Goal: Task Accomplishment & Management: Complete application form

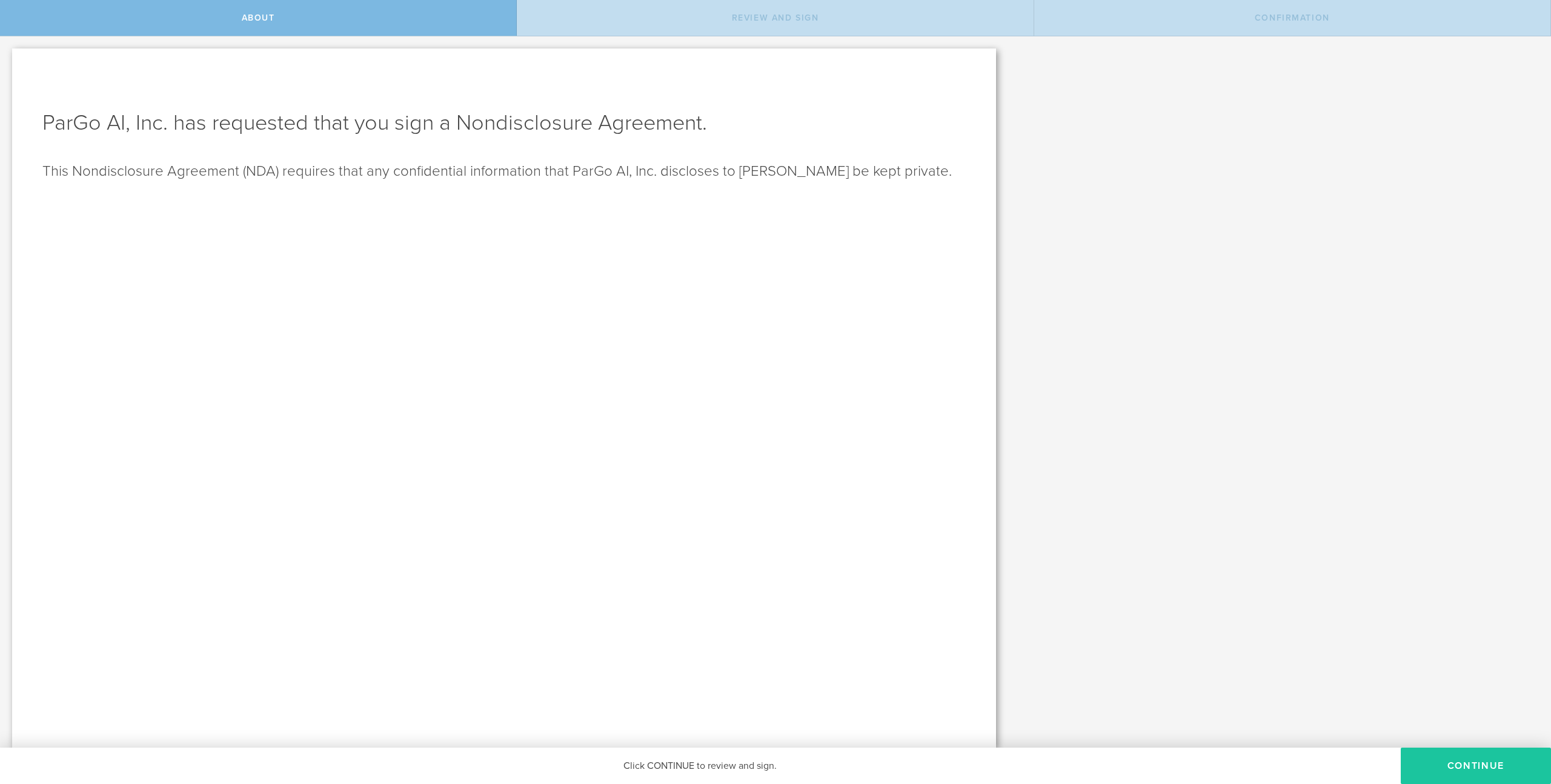
click at [1452, 765] on button "Continue" at bounding box center [1475, 765] width 150 height 37
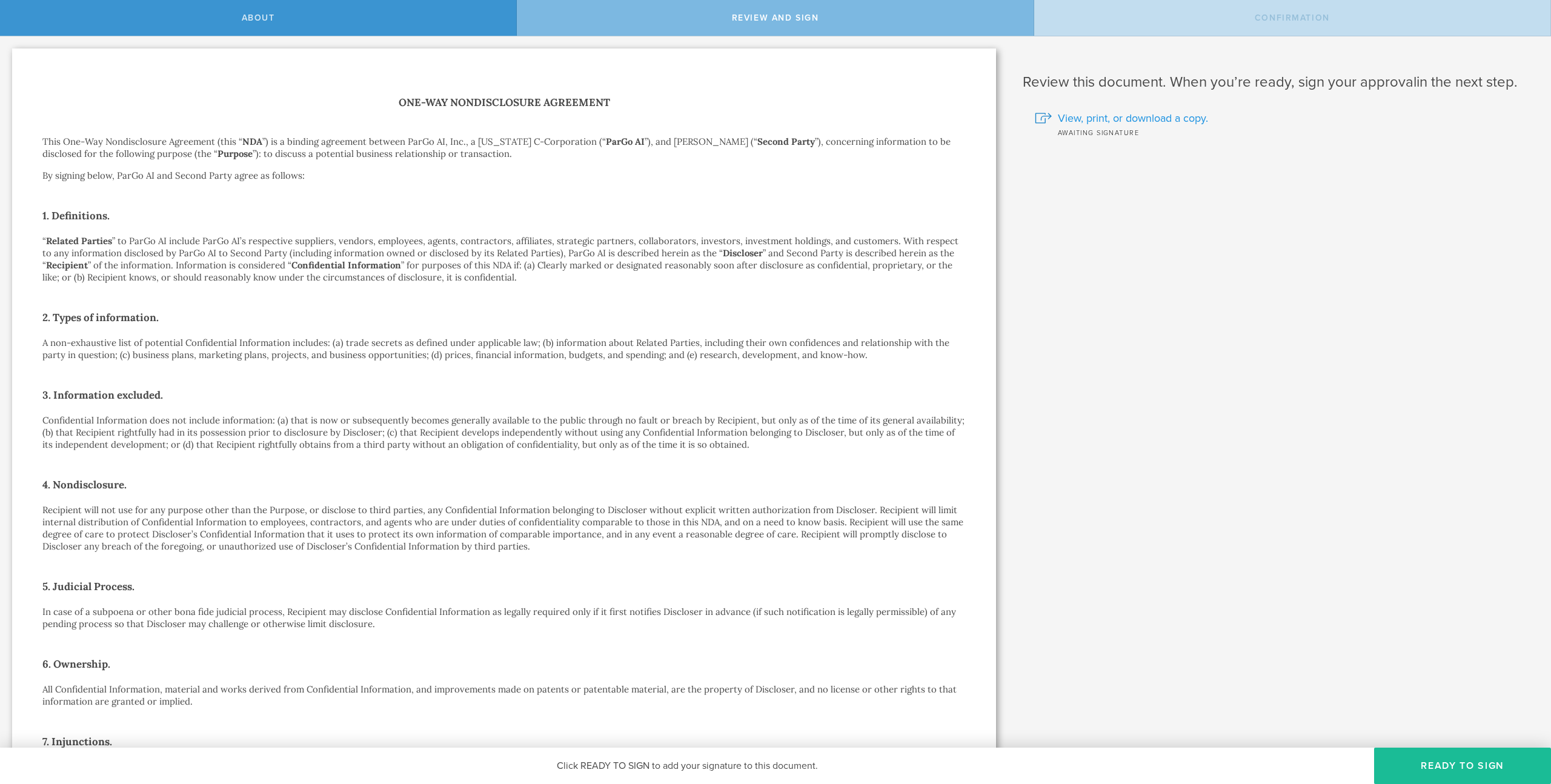
click at [1119, 119] on span "View, print, or download a copy." at bounding box center [1133, 117] width 150 height 15
drag, startPoint x: 603, startPoint y: 241, endPoint x: 778, endPoint y: 244, distance: 175.0
click at [778, 244] on p "“ Related Parties ” to ParGo AI include ParGo AI’s respective suppliers, vendor…" at bounding box center [504, 258] width 923 height 48
click at [532, 260] on p "“ Related Parties ” to ParGo AI include ParGo AI’s respective suppliers, vendor…" at bounding box center [504, 258] width 923 height 48
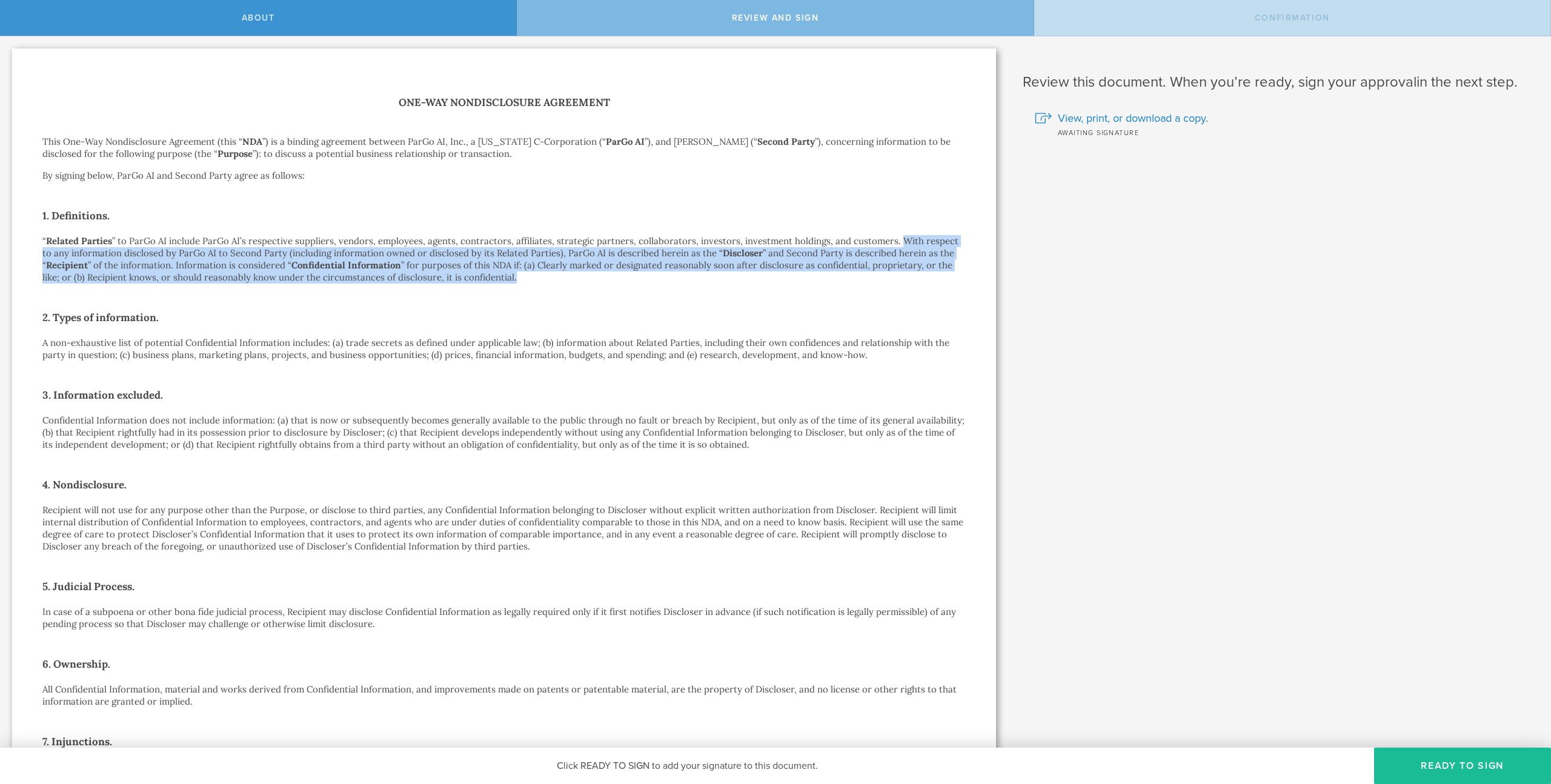
drag, startPoint x: 893, startPoint y: 240, endPoint x: 749, endPoint y: 273, distance: 147.7
click at [749, 273] on p "“ Related Parties ” to ParGo AI include ParGo AI’s respective suppliers, vendor…" at bounding box center [504, 258] width 923 height 48
click at [731, 280] on p "“ Related Parties ” to ParGo AI include ParGo AI’s respective suppliers, vendor…" at bounding box center [504, 258] width 923 height 48
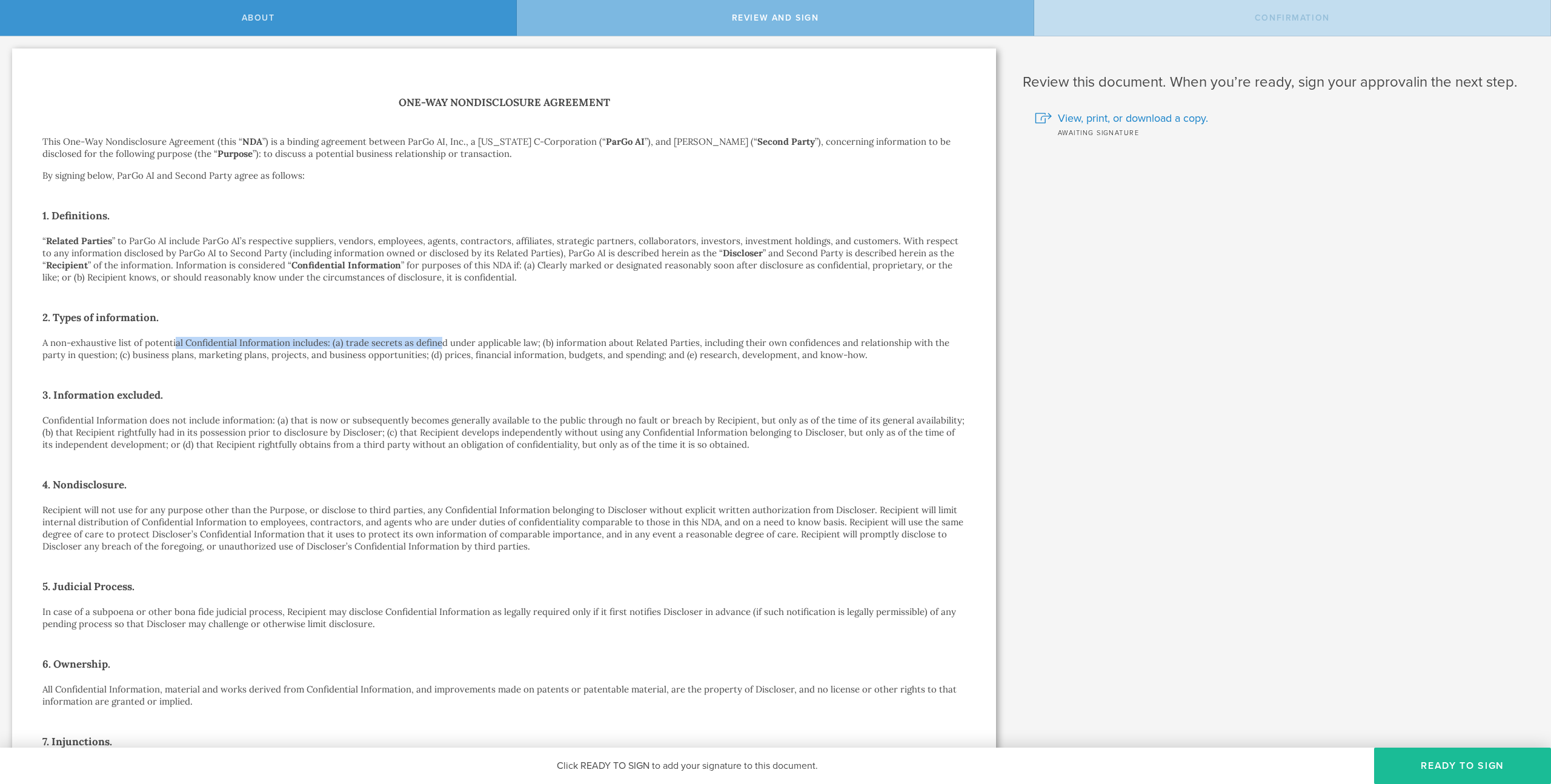
drag, startPoint x: 228, startPoint y: 340, endPoint x: 438, endPoint y: 346, distance: 210.1
click at [438, 346] on p "A non-exhaustive list of potential Confidential Information includes: (a) trade…" at bounding box center [504, 349] width 923 height 24
click at [266, 416] on p "Confidential Information does not include information: (a) that is now or subse…" at bounding box center [504, 432] width 923 height 37
drag, startPoint x: 142, startPoint y: 417, endPoint x: 195, endPoint y: 418, distance: 53.0
click at [191, 419] on p "Confidential Information does not include information: (a) that is now or subse…" at bounding box center [504, 432] width 923 height 37
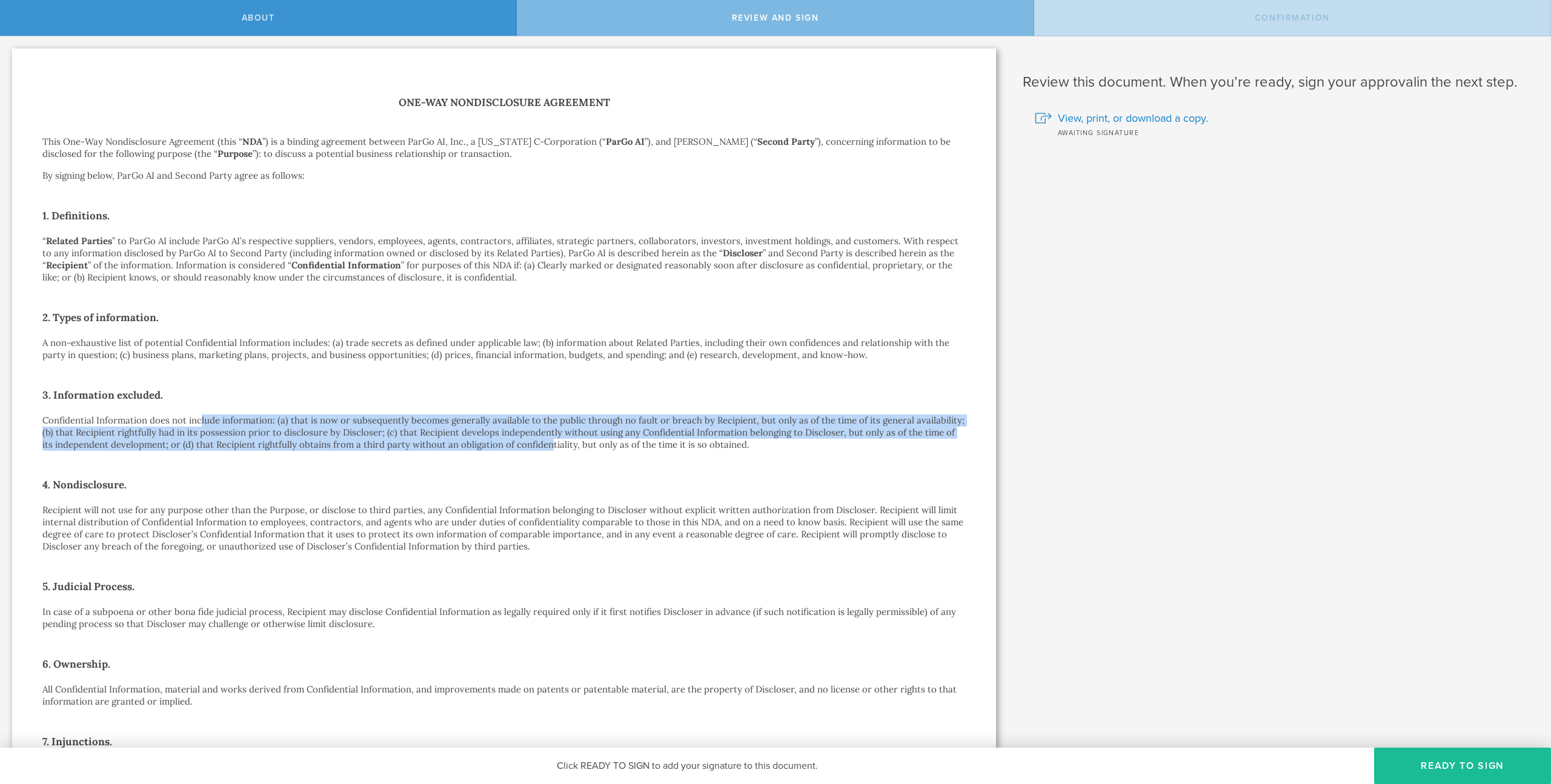
drag, startPoint x: 200, startPoint y: 417, endPoint x: 515, endPoint y: 452, distance: 316.9
click at [548, 442] on p "Confidential Information does not include information: (a) that is now or subse…" at bounding box center [504, 432] width 923 height 37
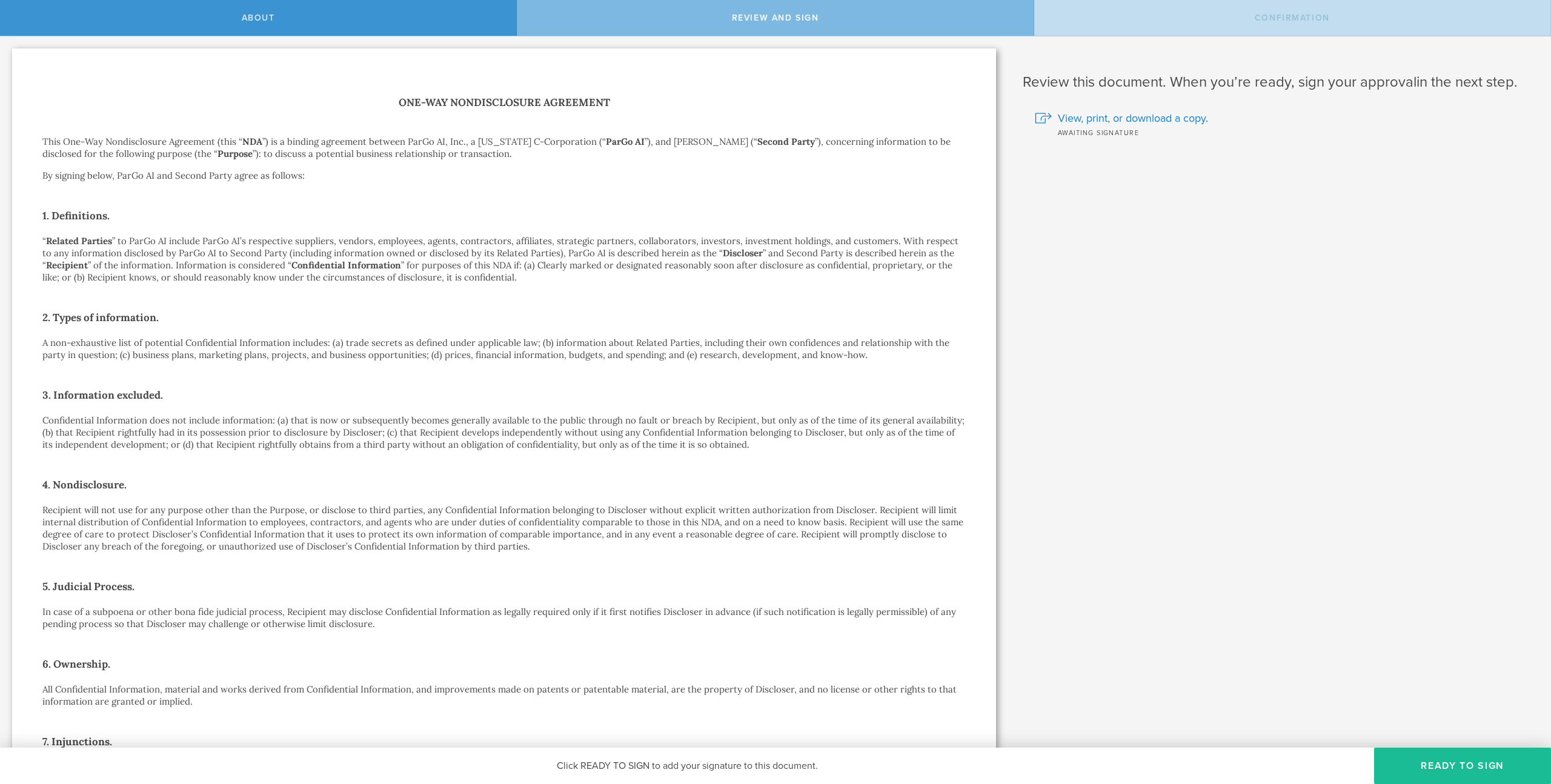
click at [230, 518] on p "Recipient will not use for any purpose other than the Purpose, or disclose to t…" at bounding box center [504, 527] width 923 height 48
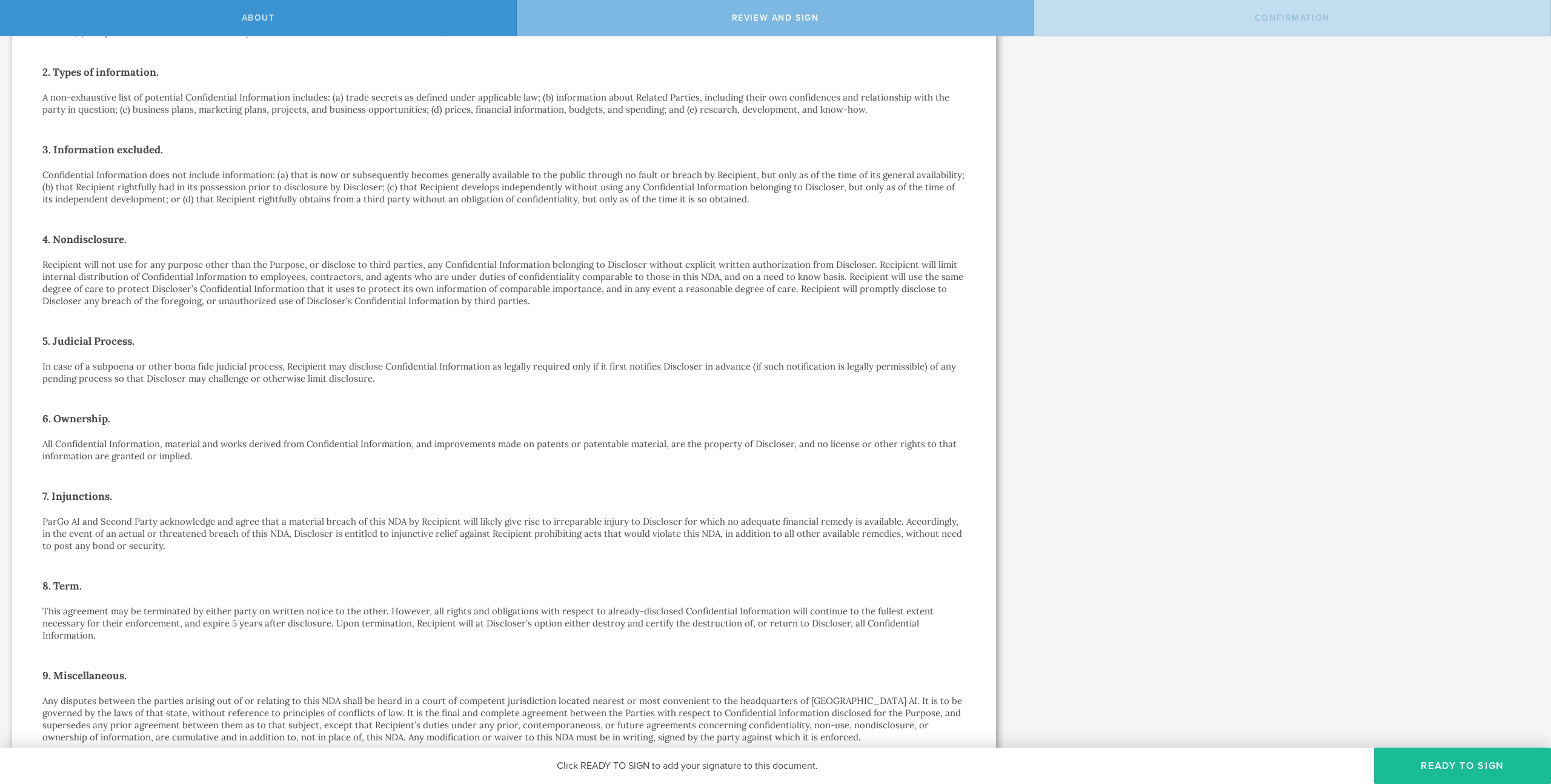
scroll to position [416, 0]
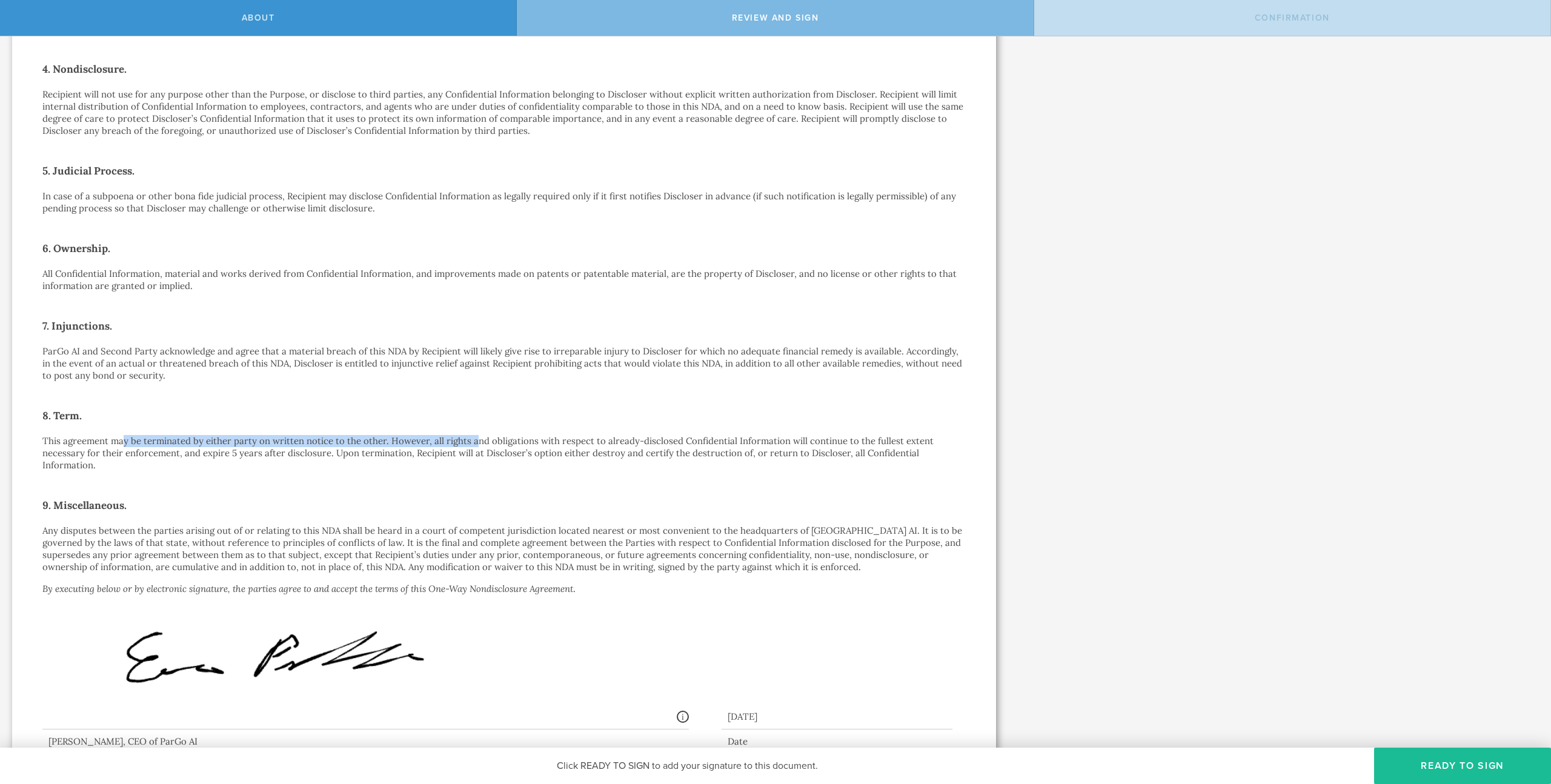
drag, startPoint x: 140, startPoint y: 441, endPoint x: 531, endPoint y: 437, distance: 391.0
click at [475, 440] on p "This agreement may be terminated by either party on written notice to the other…" at bounding box center [504, 453] width 923 height 37
click at [515, 438] on p "This agreement may be terminated by either party on written notice to the other…" at bounding box center [504, 453] width 923 height 37
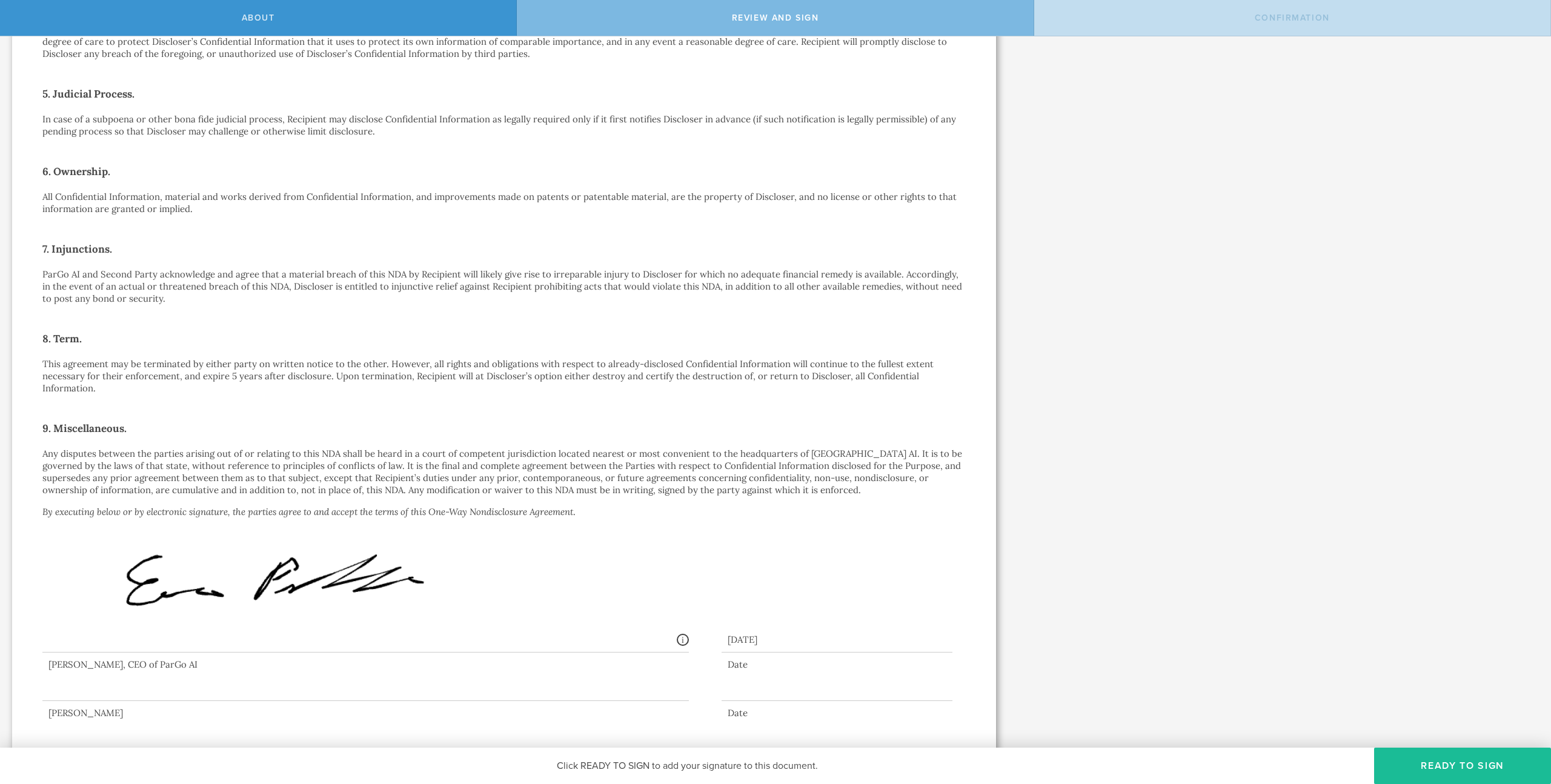
scroll to position [509, 0]
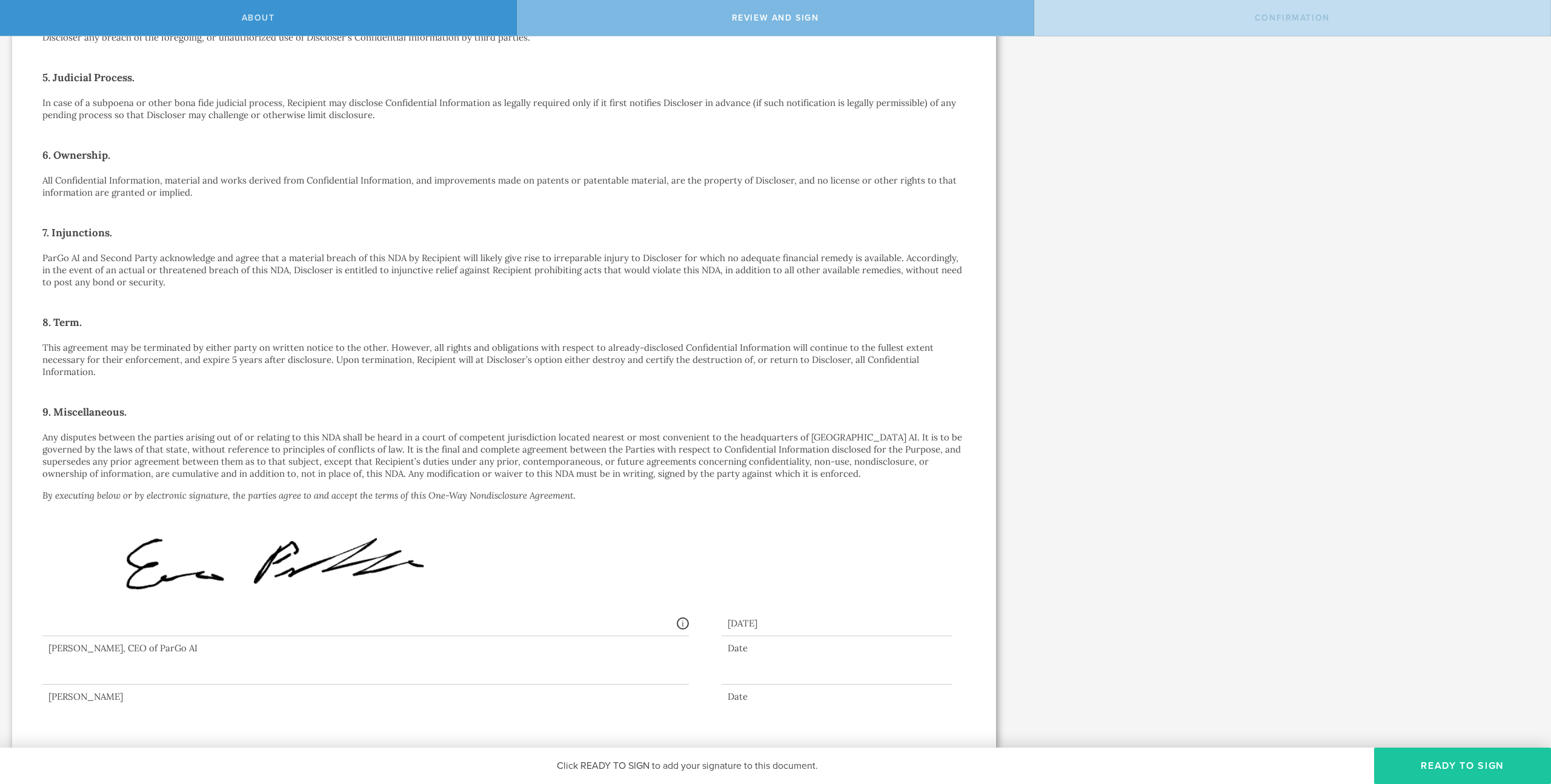
click at [1438, 763] on button "Ready to Sign" at bounding box center [1462, 765] width 177 height 37
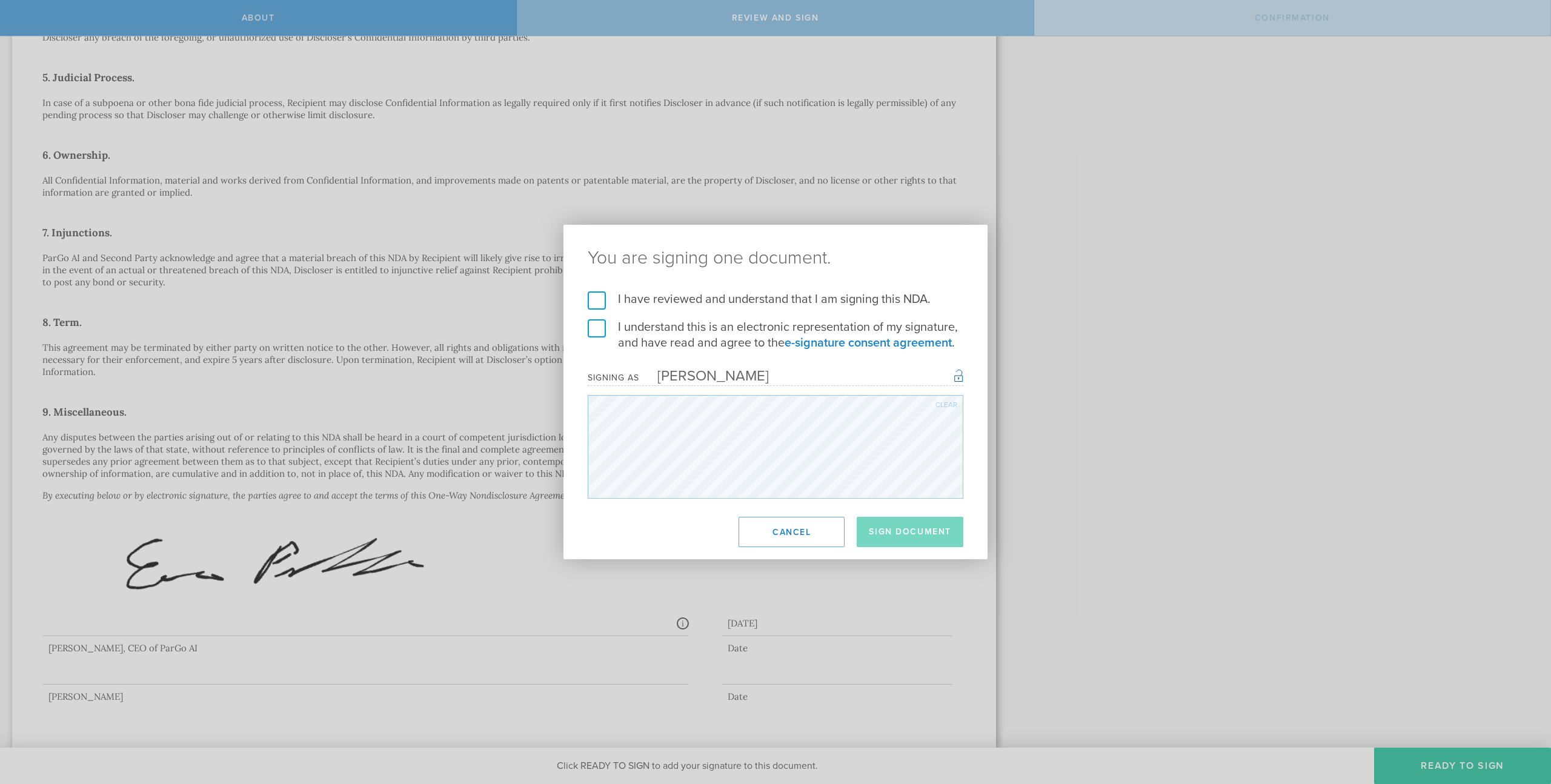
click at [944, 403] on div "Clear" at bounding box center [946, 404] width 22 height 7
click at [593, 307] on label "I have reviewed and understand that I am signing this NDA." at bounding box center [775, 298] width 376 height 15
click at [0, 0] on input "I have reviewed and understand that I am signing this NDA." at bounding box center [0, 0] width 0 height 0
click at [593, 331] on label "I understand this is an electronic representation of my signature, and have rea…" at bounding box center [775, 335] width 376 height 32
click at [0, 0] on input "I understand this is an electronic representation of my signature, and have rea…" at bounding box center [0, 0] width 0 height 0
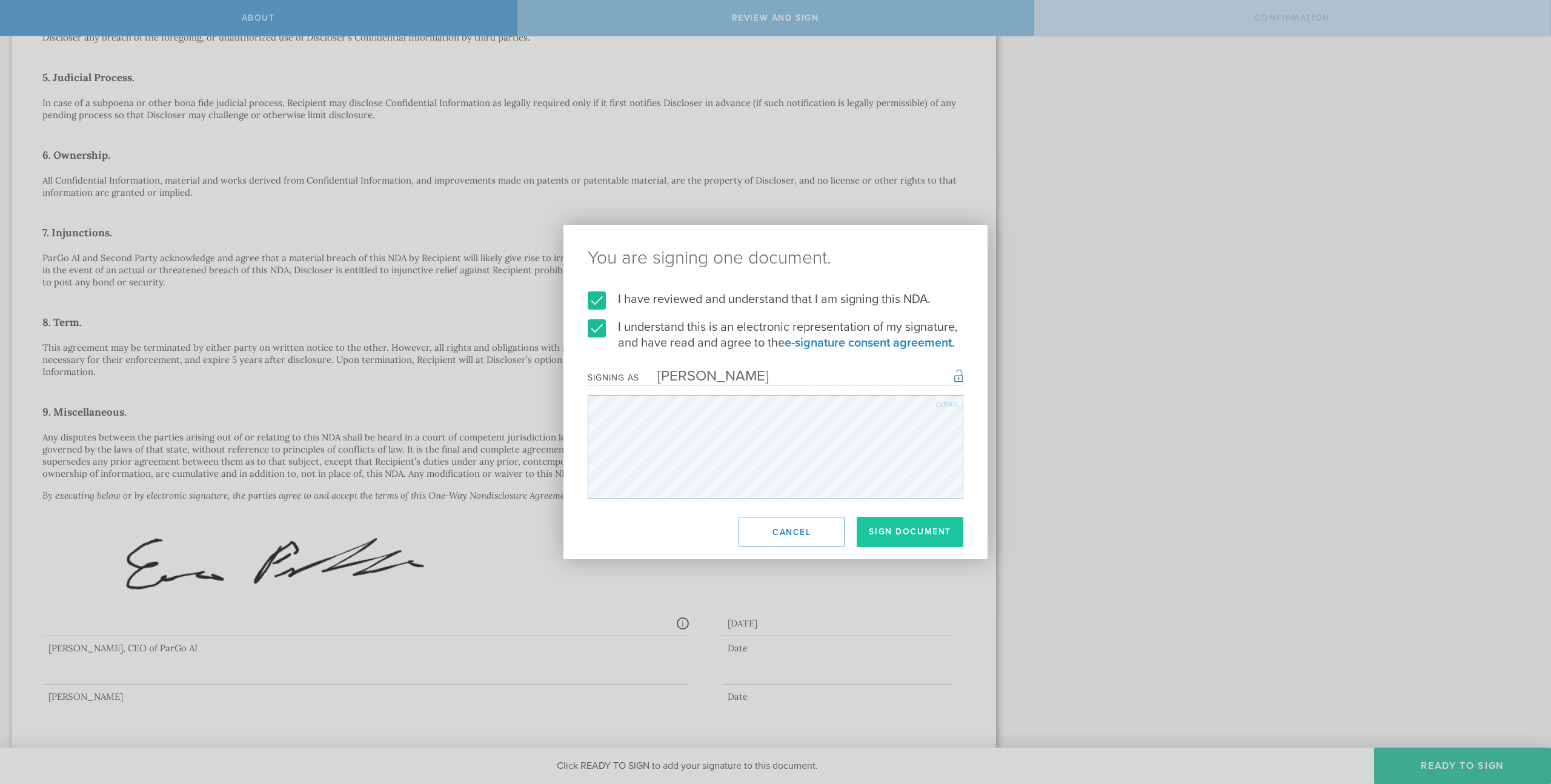
click at [901, 526] on button "Sign Document" at bounding box center [910, 531] width 107 height 30
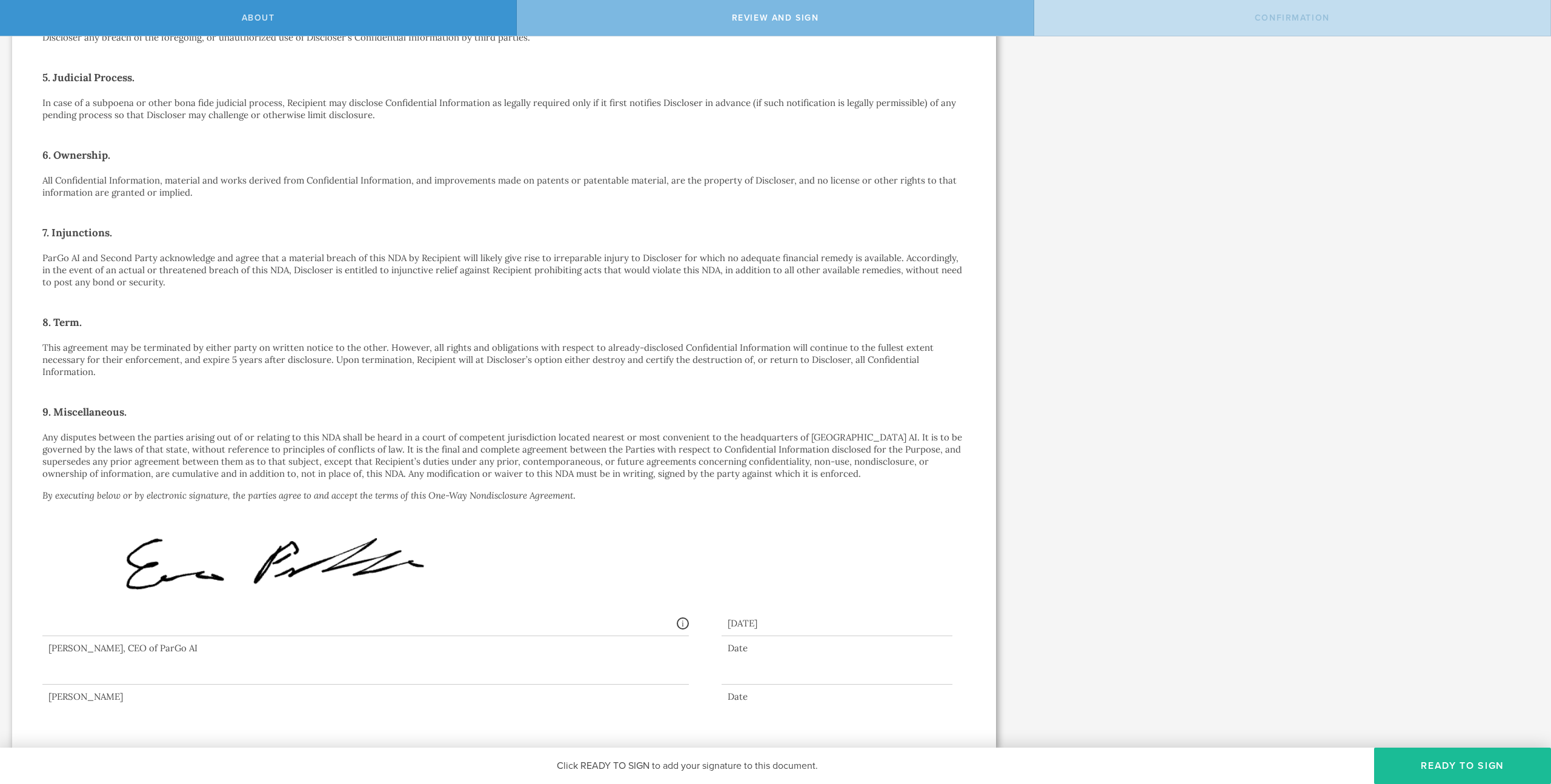
scroll to position [0, 0]
